Goal: Task Accomplishment & Management: Manage account settings

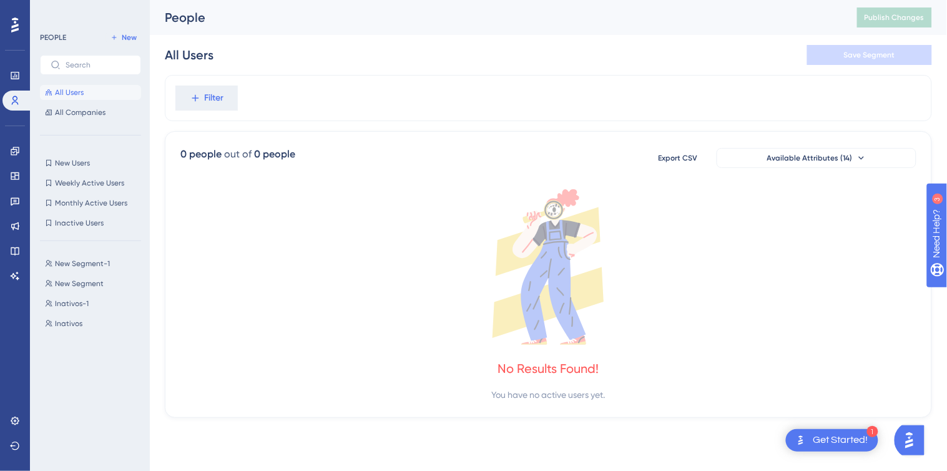
click at [487, 252] on icon at bounding box center [548, 266] width 736 height 155
click at [16, 142] on link at bounding box center [14, 151] width 25 height 20
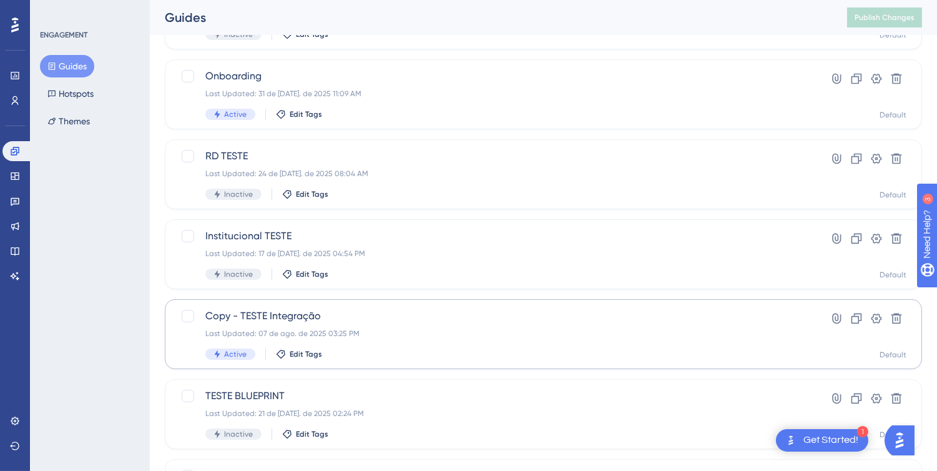
scroll to position [139, 0]
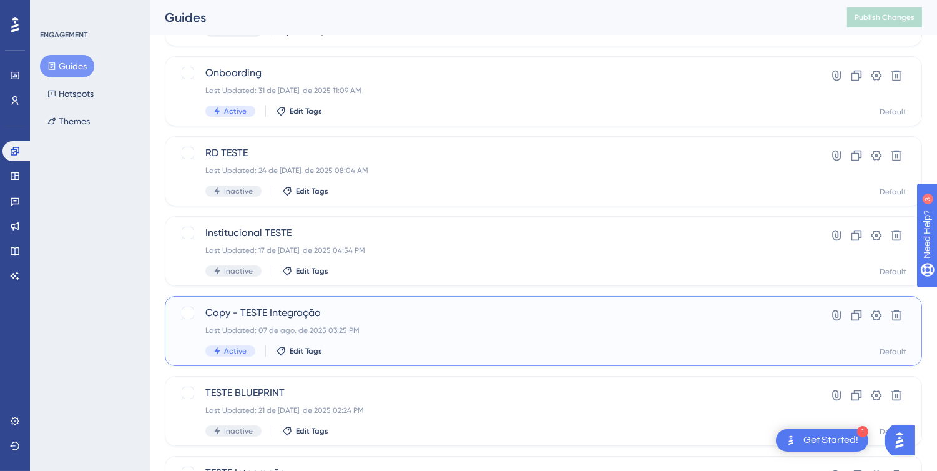
click at [356, 308] on span "Copy - TESTE Integração" at bounding box center [493, 312] width 576 height 15
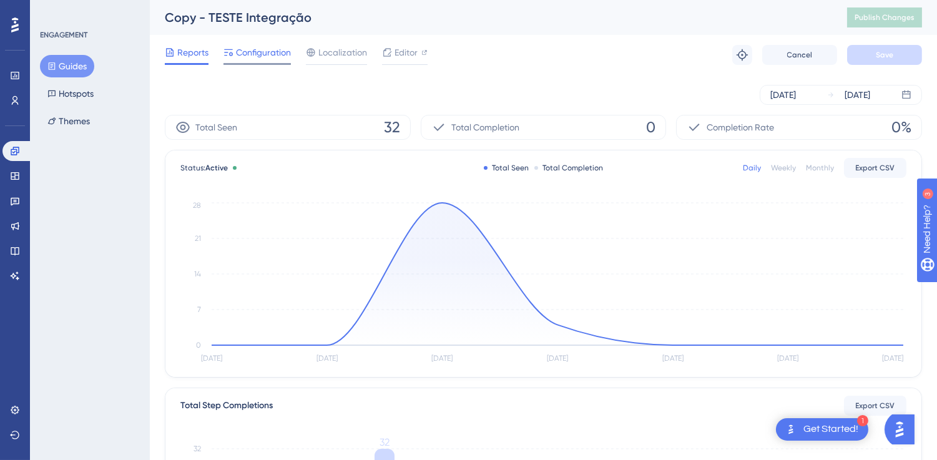
click at [260, 57] on span "Configuration" at bounding box center [263, 52] width 55 height 15
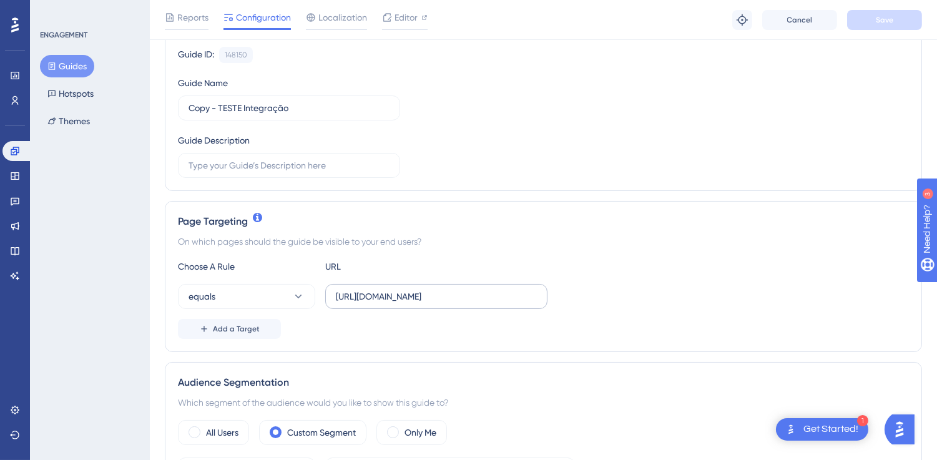
scroll to position [139, 0]
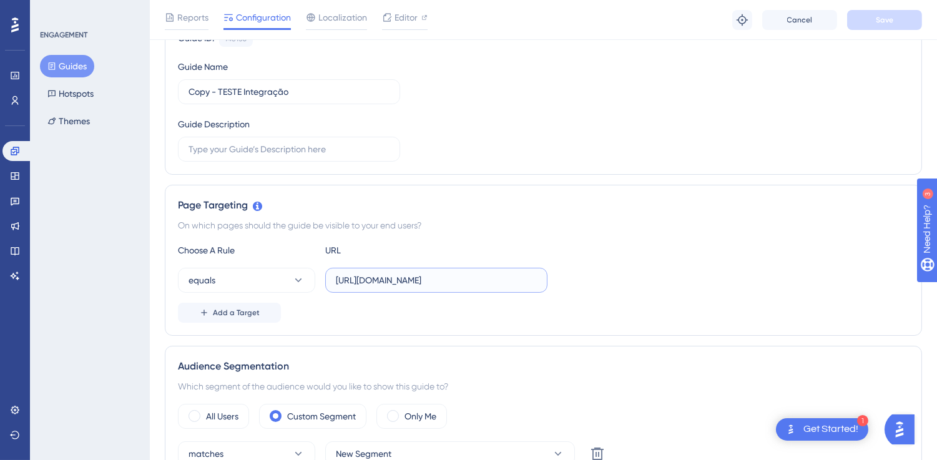
click at [435, 282] on input "https://teste-integrauserding-9kwm6et34-jorgelucaspinheiro98s-projects.vercel.a…" at bounding box center [436, 281] width 201 height 14
paste input "5nnb6umq5"
type input "[URL][DOMAIN_NAME]"
click at [869, 16] on button "Save" at bounding box center [884, 20] width 75 height 20
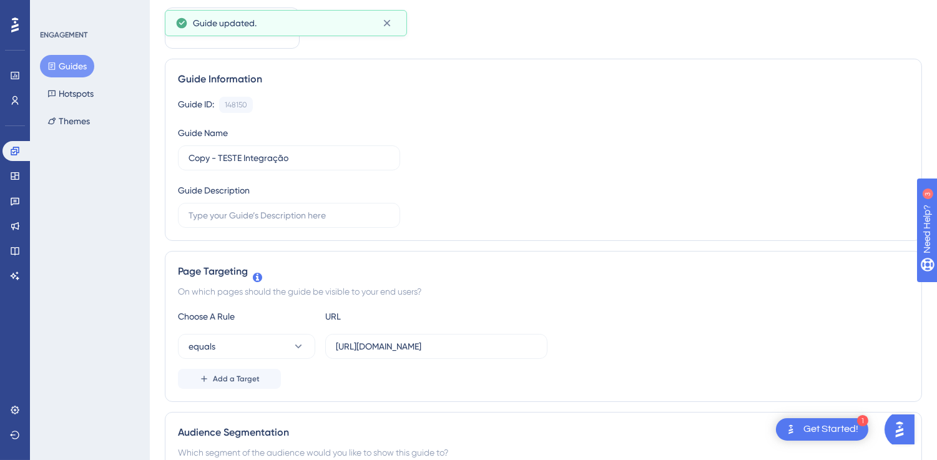
scroll to position [0, 0]
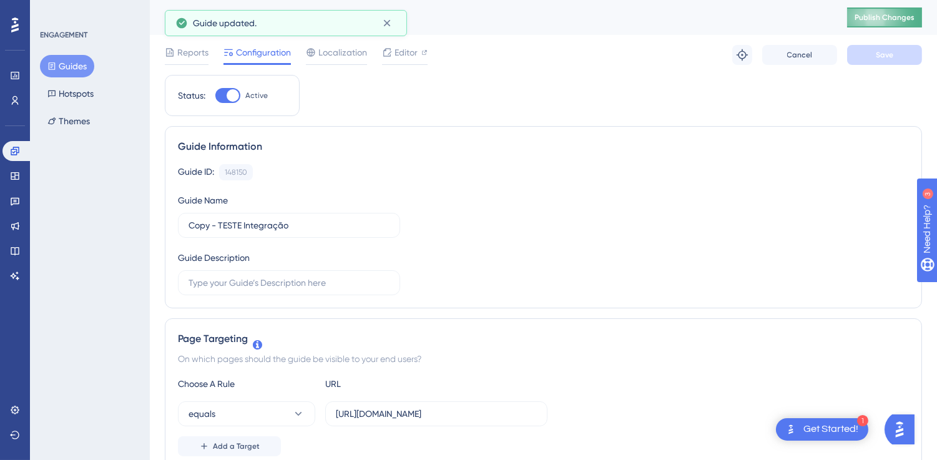
click at [867, 26] on button "Publish Changes" at bounding box center [884, 17] width 75 height 20
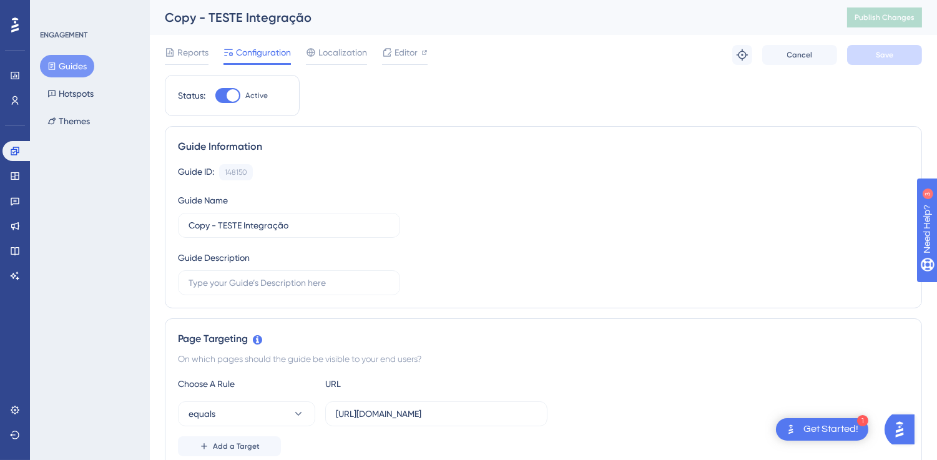
click at [529, 191] on div "Guide ID: 148150 Copy Guide Name Copy - TESTE Integração Guide Description" at bounding box center [543, 229] width 731 height 131
click at [414, 198] on div "Guide ID: 148150 Copy Guide Name Copy - TESTE Integração Guide Description" at bounding box center [543, 229] width 731 height 131
